Goal: Check status: Check status

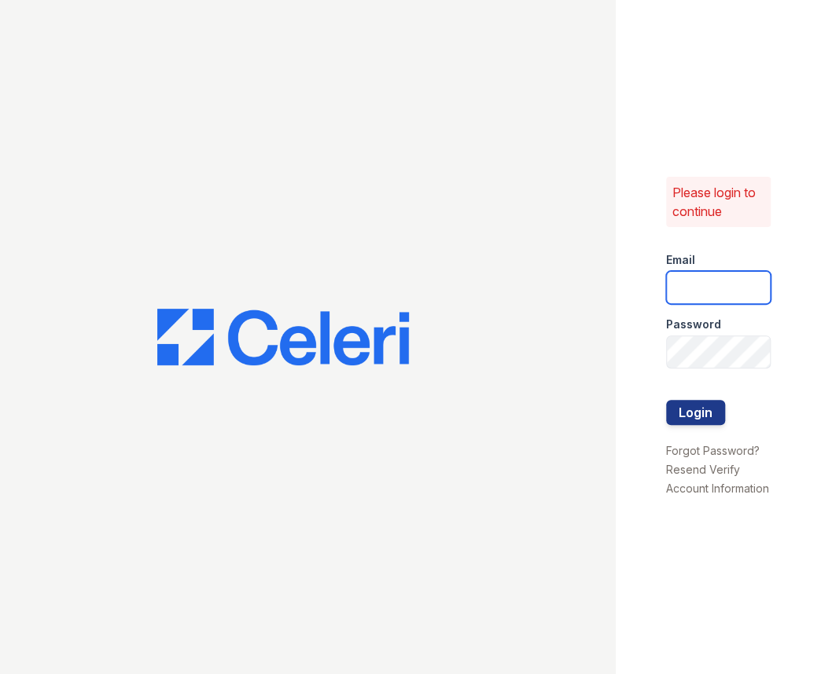
drag, startPoint x: 696, startPoint y: 266, endPoint x: 700, endPoint y: 278, distance: 12.7
click at [696, 271] on input "email" at bounding box center [718, 287] width 105 height 33
type input "[PERSON_NAME][EMAIL_ADDRESS][DOMAIN_NAME]"
click at [666, 400] on button "Login" at bounding box center [695, 412] width 59 height 25
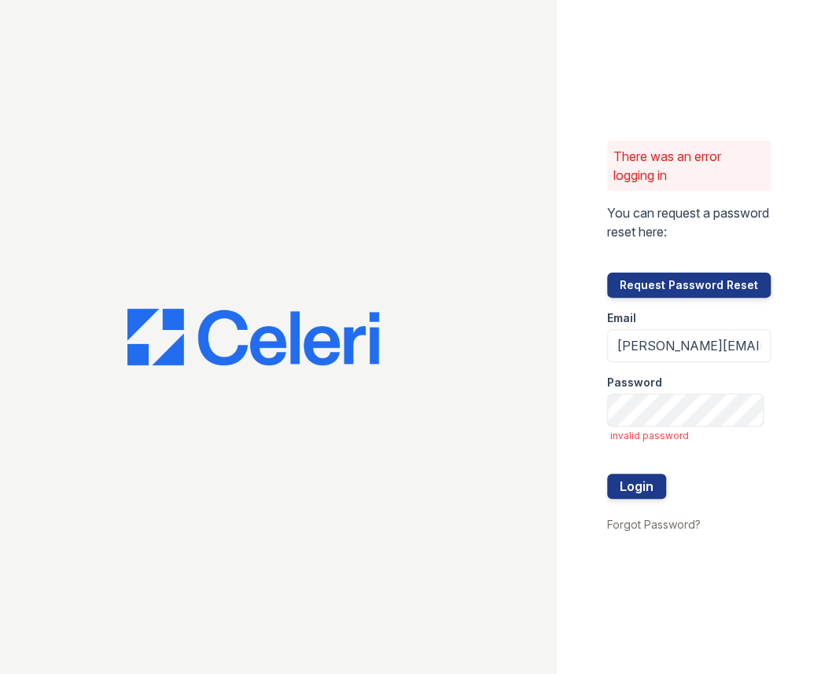
click at [607, 474] on button "Login" at bounding box center [636, 486] width 59 height 25
click at [649, 481] on button "Login" at bounding box center [636, 486] width 59 height 25
click at [607, 474] on button "Login" at bounding box center [636, 486] width 59 height 25
click at [649, 482] on button "Login" at bounding box center [636, 486] width 59 height 25
click at [702, 348] on input "[PERSON_NAME][EMAIL_ADDRESS][DOMAIN_NAME]" at bounding box center [689, 345] width 164 height 33
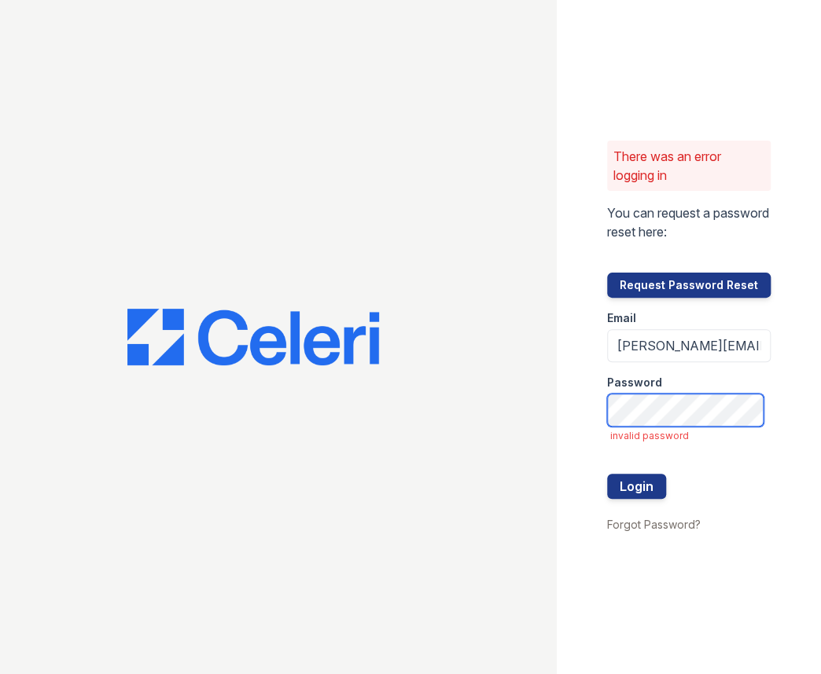
click at [607, 474] on button "Login" at bounding box center [636, 486] width 59 height 25
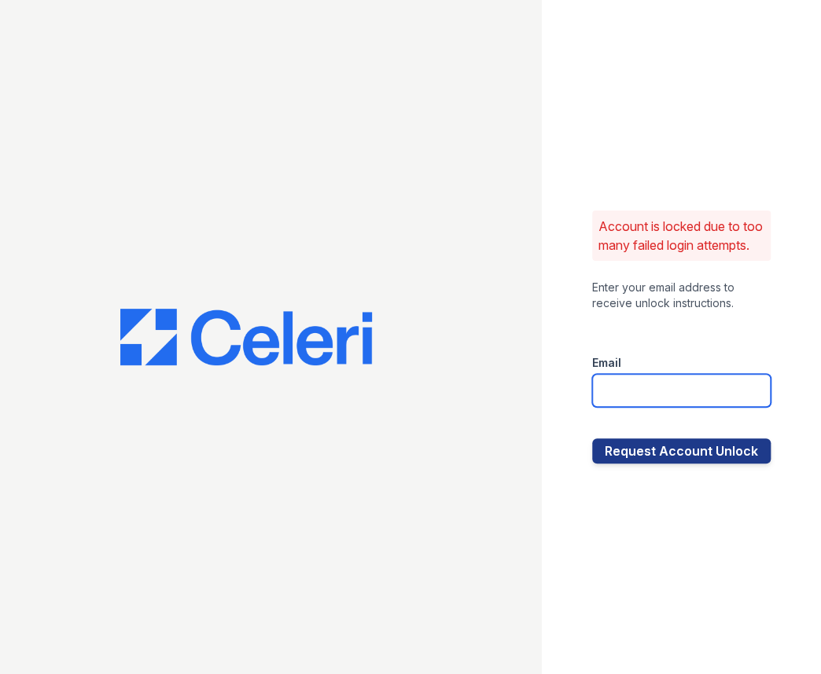
click at [652, 392] on input "email" at bounding box center [681, 390] width 178 height 33
type input "jessica@hifipm.com"
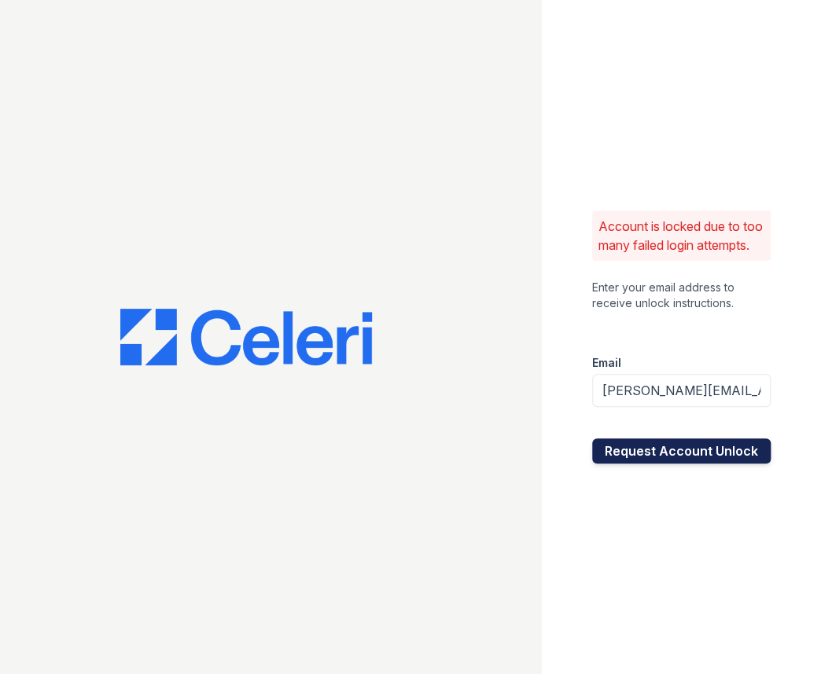
click at [683, 457] on button "Request Account Unlock" at bounding box center [681, 451] width 178 height 25
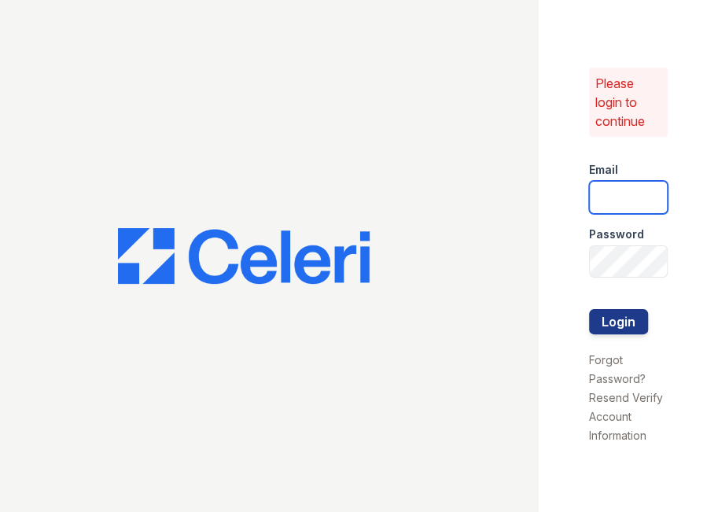
click at [627, 193] on input "email" at bounding box center [628, 197] width 79 height 33
type input "jessica@hifipm.com"
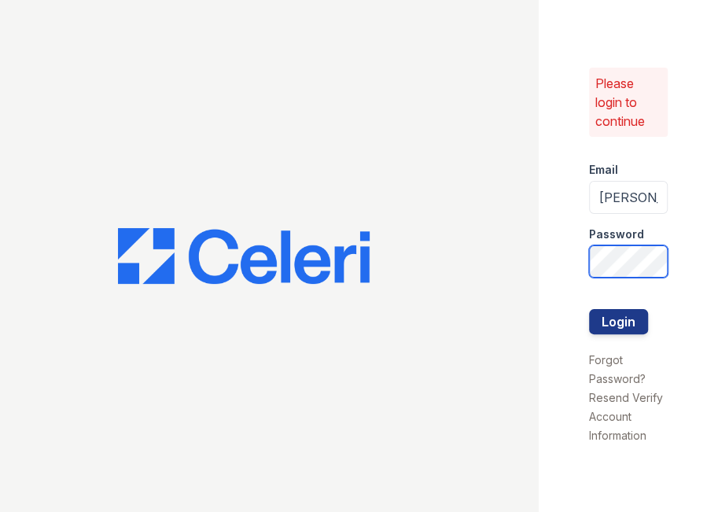
scroll to position [0, 39]
click at [614, 331] on button "Login" at bounding box center [618, 321] width 59 height 25
click at [609, 322] on button "Login" at bounding box center [618, 321] width 59 height 25
click at [616, 327] on button "Login" at bounding box center [618, 321] width 59 height 25
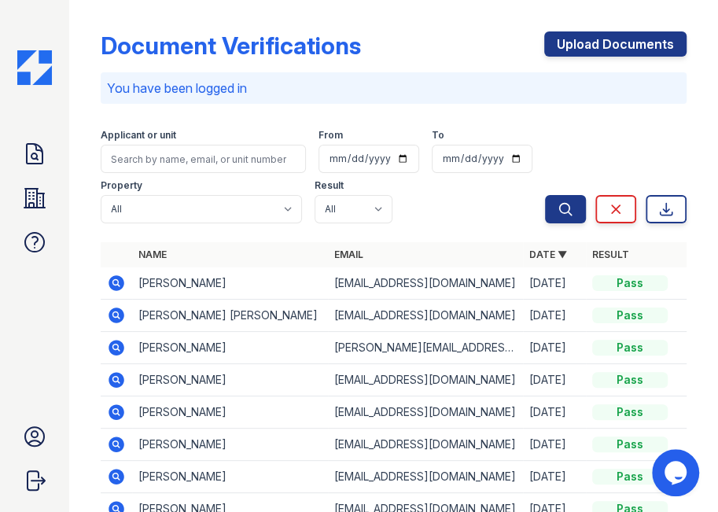
click at [175, 17] on div "Document Verifications Upload Documents You have been logged in Filter Applican…" at bounding box center [394, 347] width 586 height 682
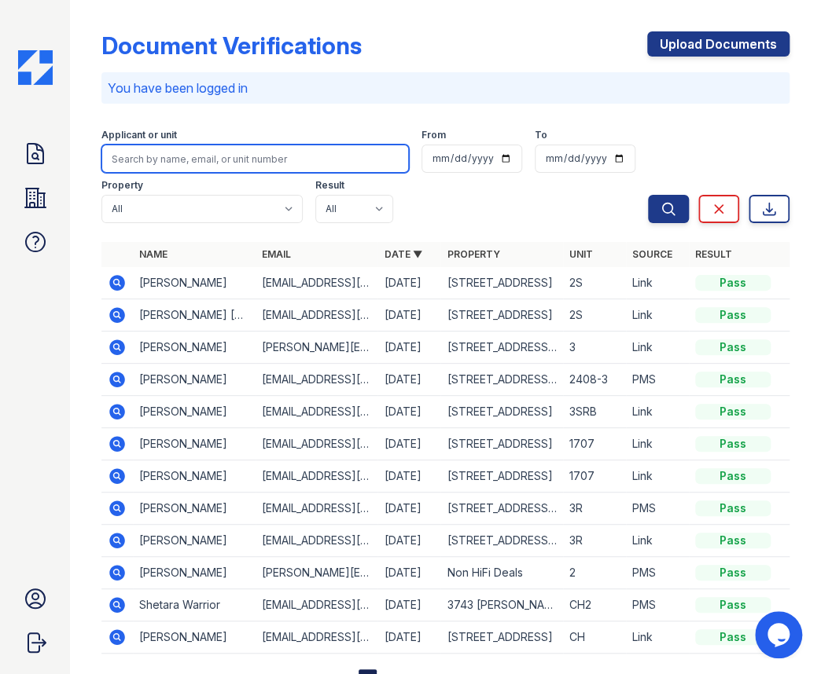
click at [256, 159] on input "search" at bounding box center [254, 159] width 307 height 28
paste input "[PERSON_NAME]"
type input "[PERSON_NAME]"
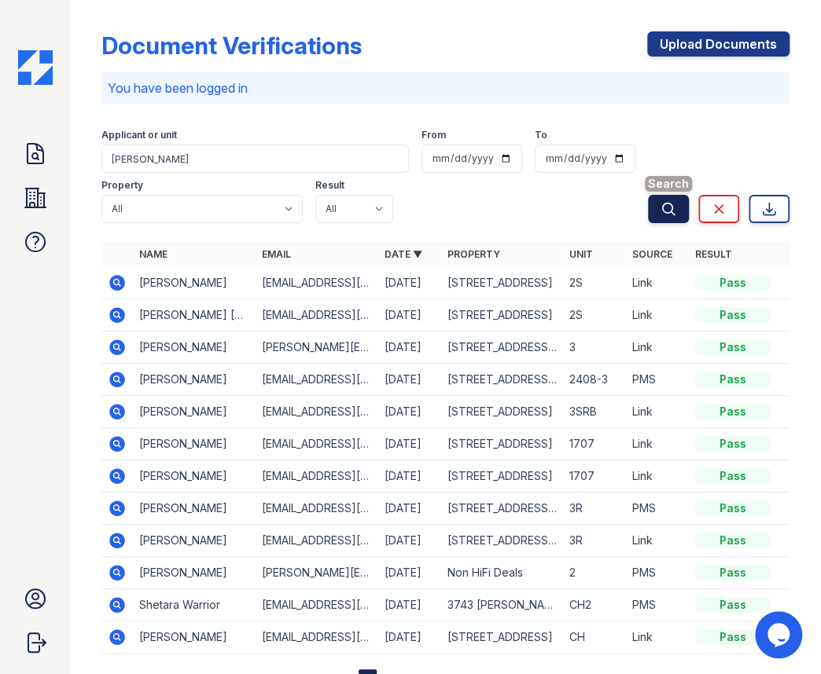
click at [660, 202] on icon "submit" at bounding box center [668, 209] width 16 height 16
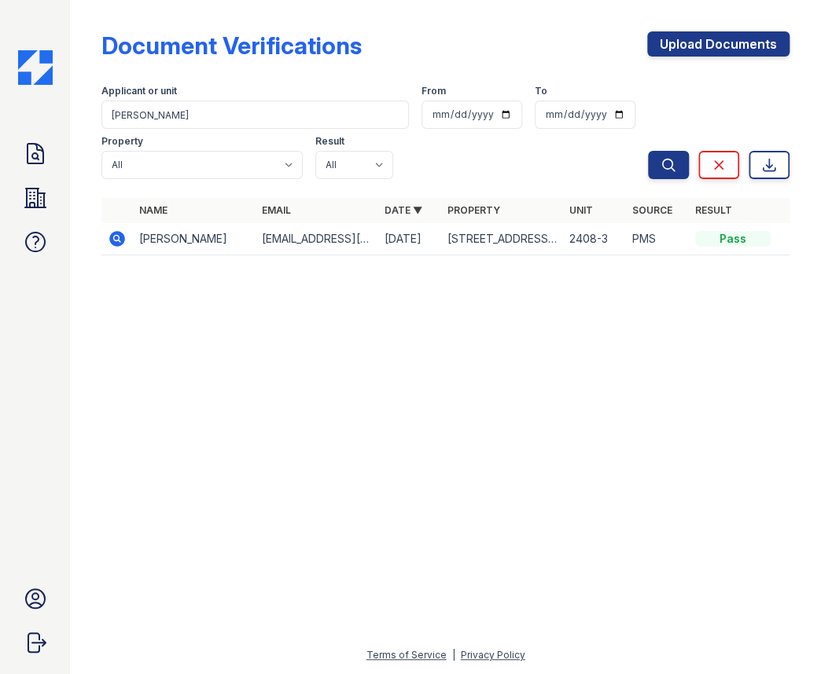
click at [119, 237] on icon at bounding box center [117, 239] width 19 height 19
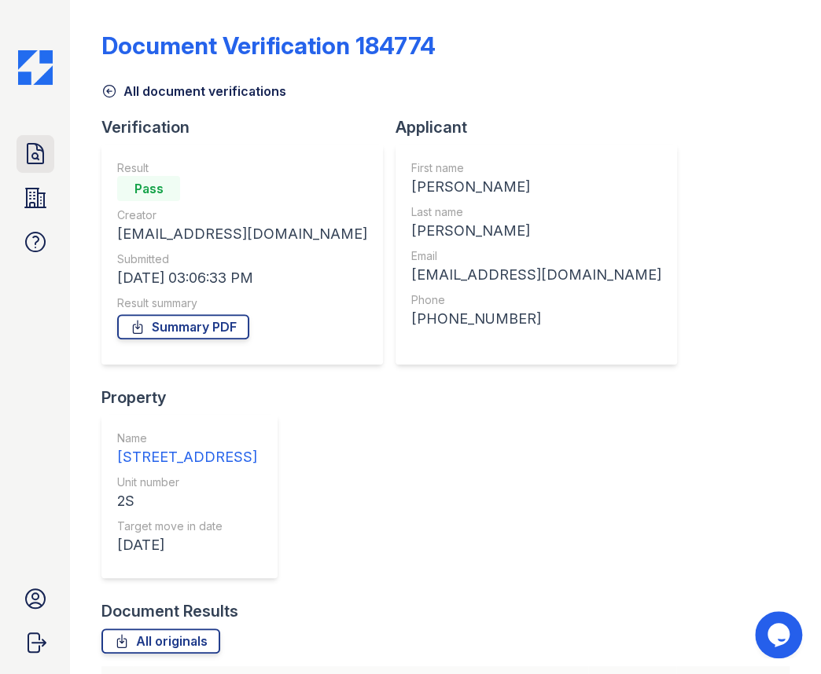
click at [25, 150] on icon at bounding box center [35, 154] width 25 height 25
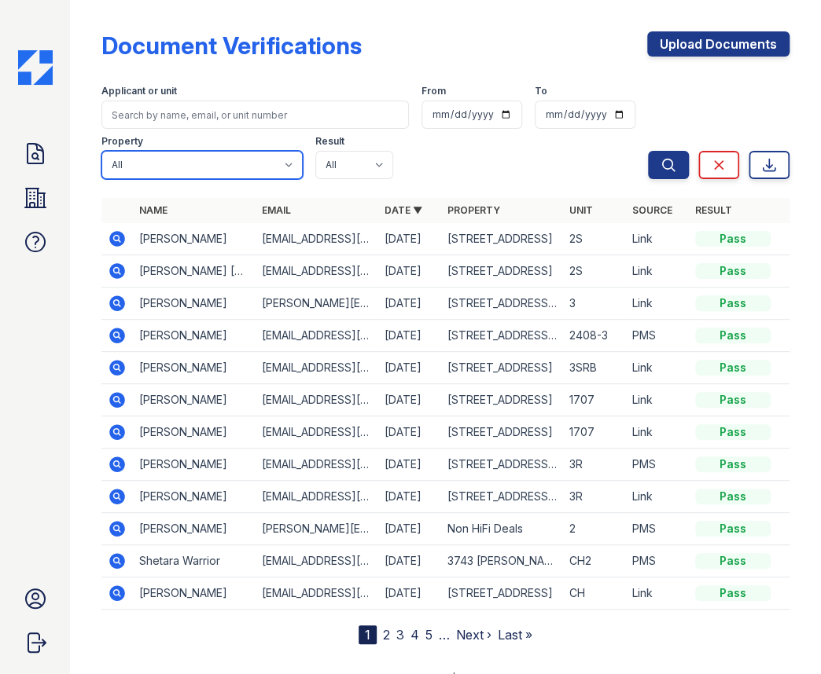
click at [194, 168] on select "All 1007 North California Avenue 1023 N. Ashland Ave. 1028 N. Marshfield Avenue…" at bounding box center [201, 165] width 201 height 28
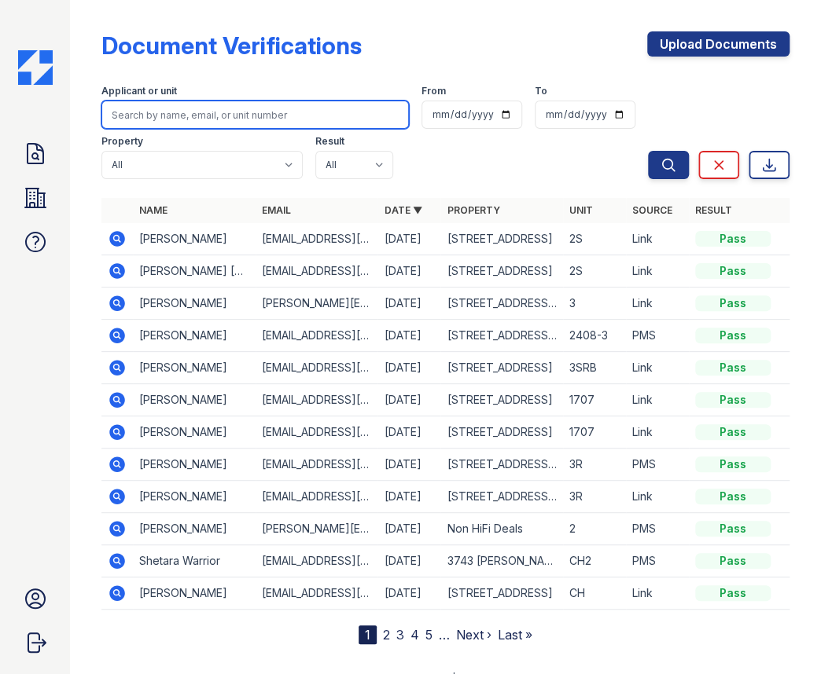
click at [209, 118] on input "search" at bounding box center [254, 115] width 307 height 28
paste input "ANGELA ETTAWAGESHIK"
type input "ANGELA ETTAWAGESHIK"
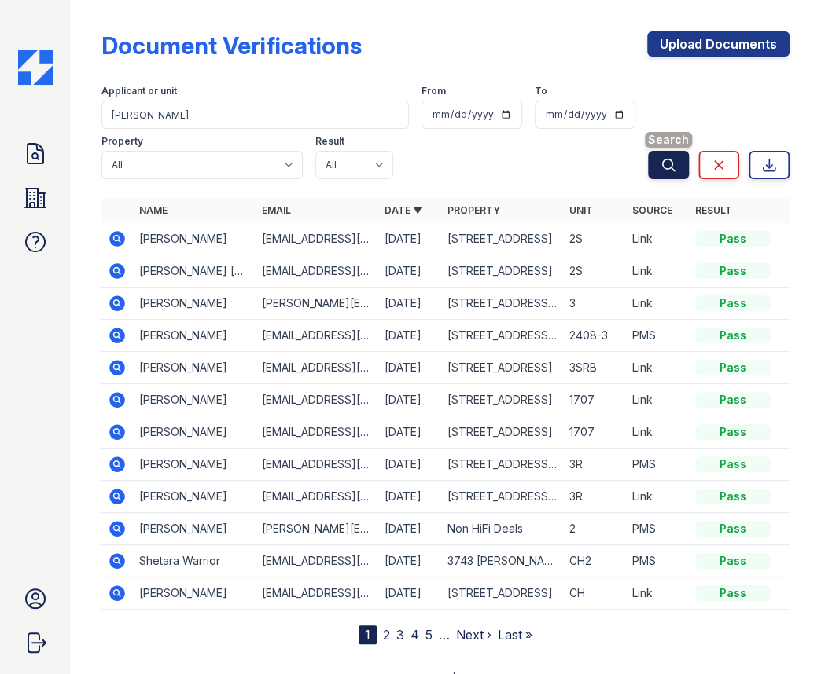
click at [649, 172] on button "Search" at bounding box center [668, 165] width 41 height 28
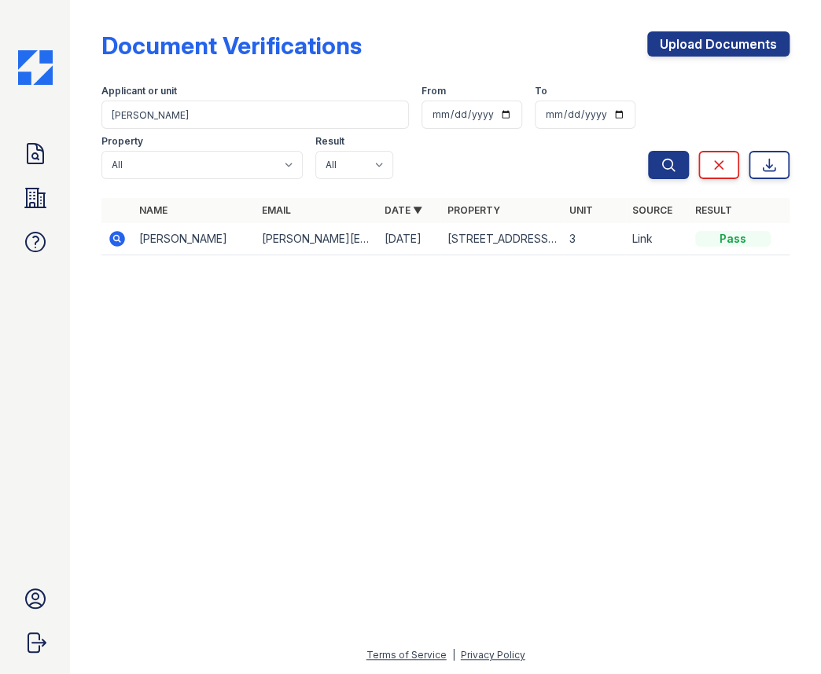
drag, startPoint x: 118, startPoint y: 239, endPoint x: 175, endPoint y: 189, distance: 76.3
click at [118, 238] on icon at bounding box center [117, 239] width 19 height 19
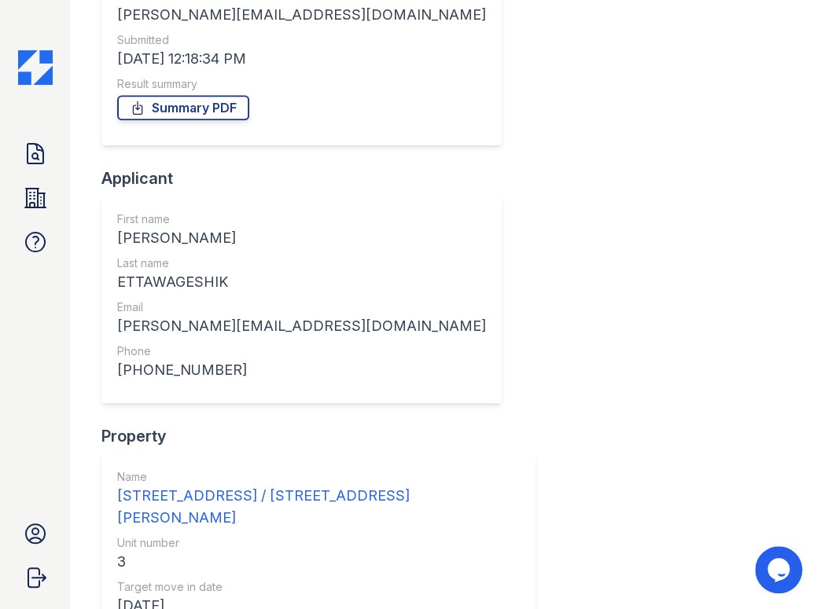
scroll to position [343, 0]
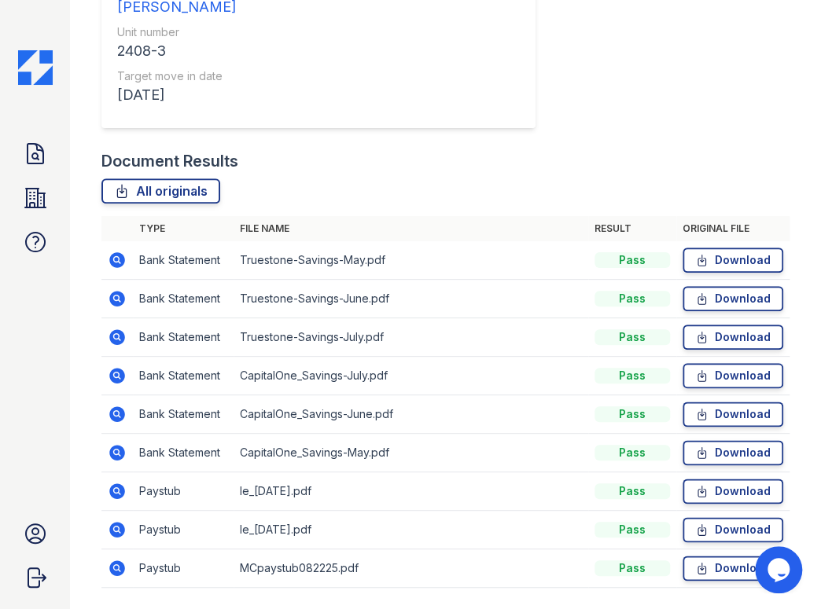
scroll to position [497, 0]
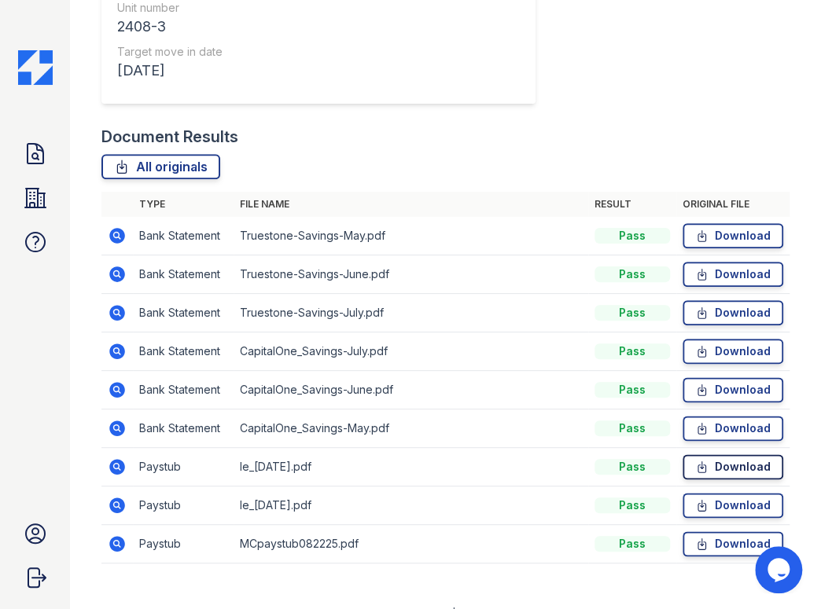
click at [695, 459] on icon at bounding box center [701, 467] width 13 height 16
click at [695, 498] on icon at bounding box center [701, 506] width 13 height 16
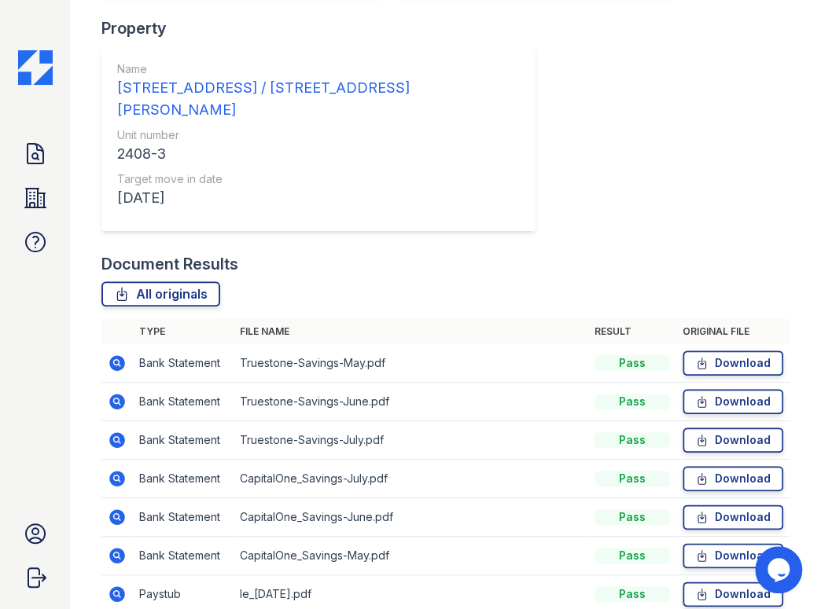
scroll to position [428, 0]
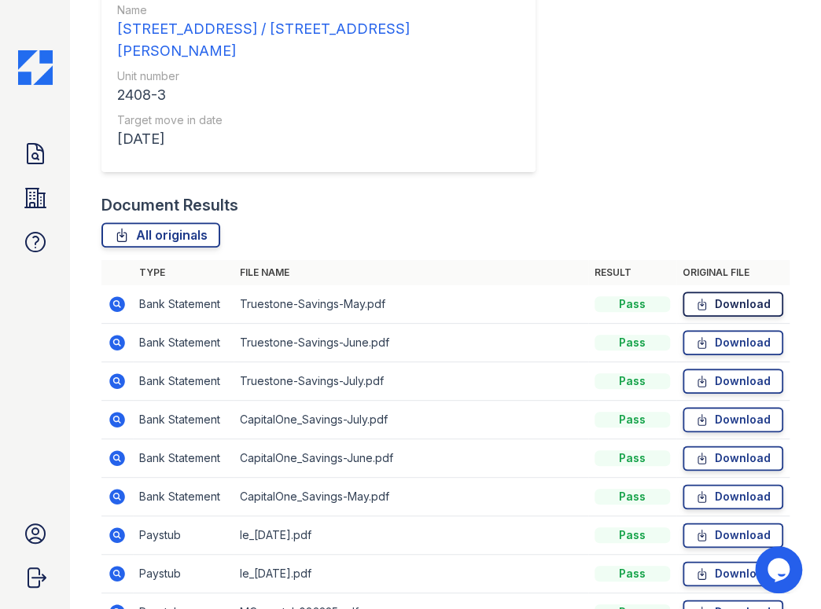
click at [695, 296] on icon at bounding box center [701, 304] width 13 height 16
click at [695, 335] on icon at bounding box center [701, 343] width 13 height 16
click at [695, 412] on icon at bounding box center [701, 420] width 13 height 16
click at [695, 373] on icon at bounding box center [701, 381] width 13 height 16
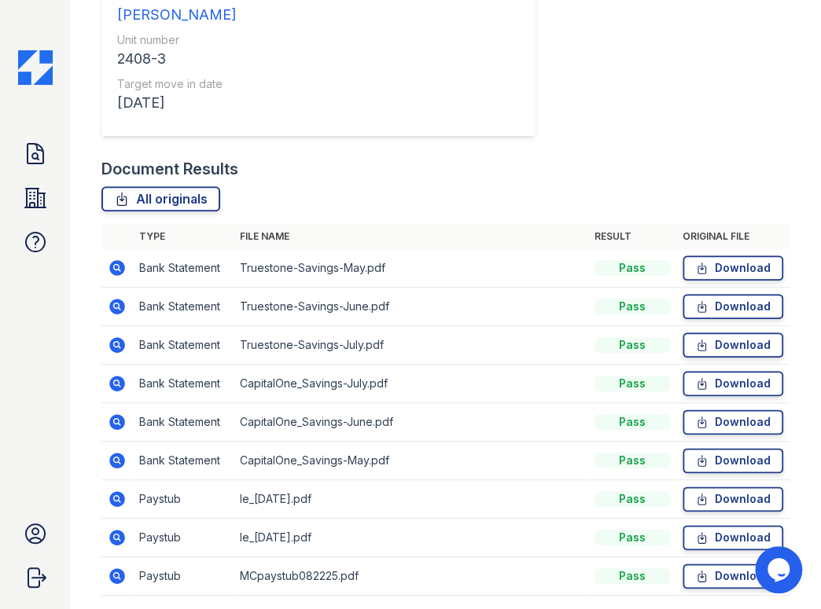
scroll to position [497, 0]
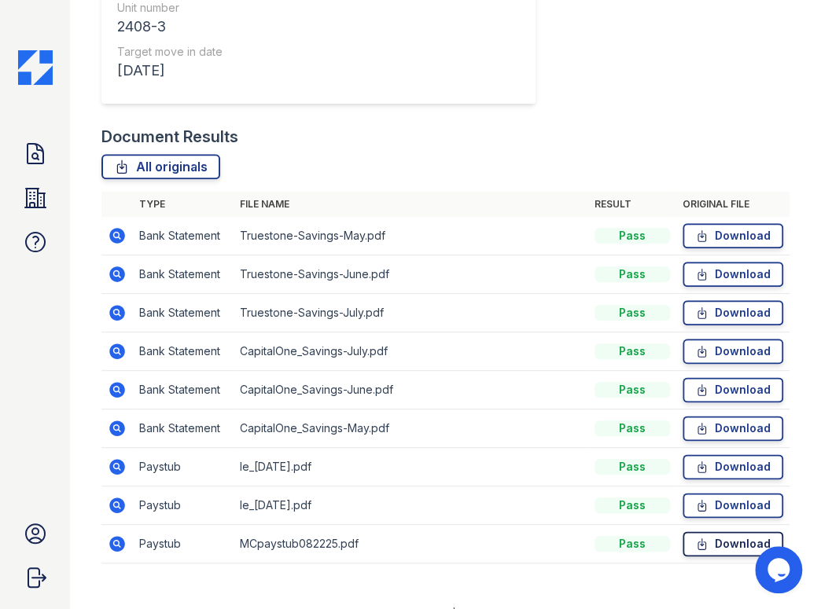
click at [695, 536] on icon at bounding box center [701, 544] width 13 height 16
